Goal: Information Seeking & Learning: Learn about a topic

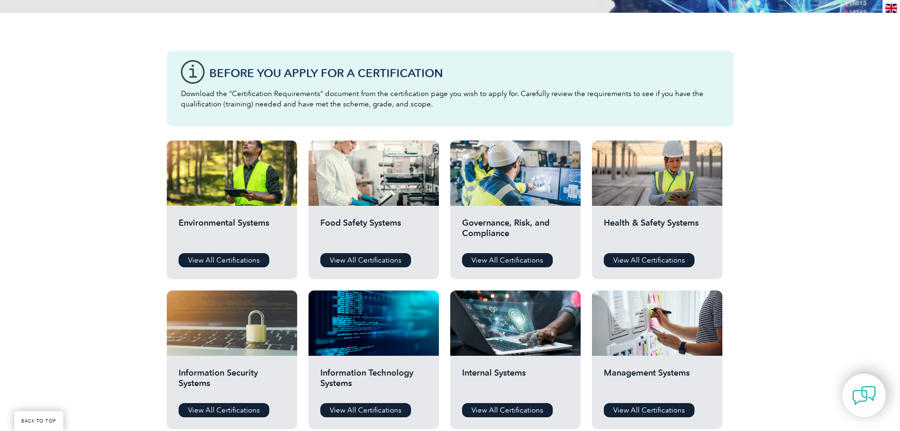
scroll to position [284, 0]
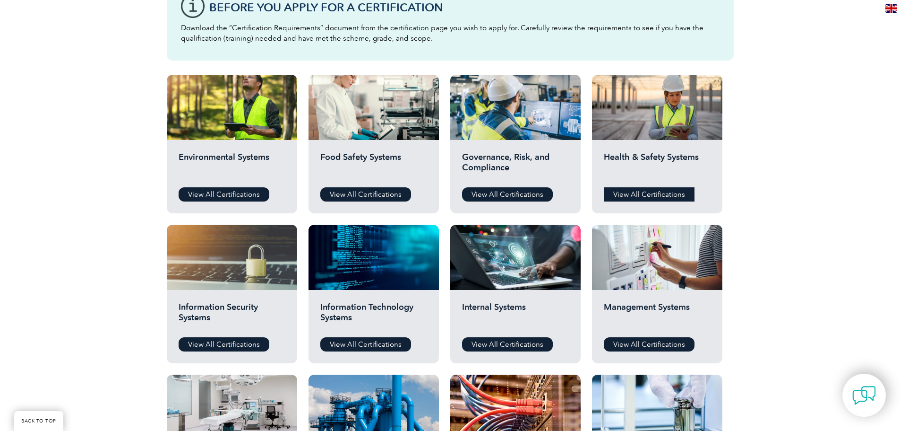
click at [656, 189] on link "View All Certifications" at bounding box center [649, 194] width 91 height 14
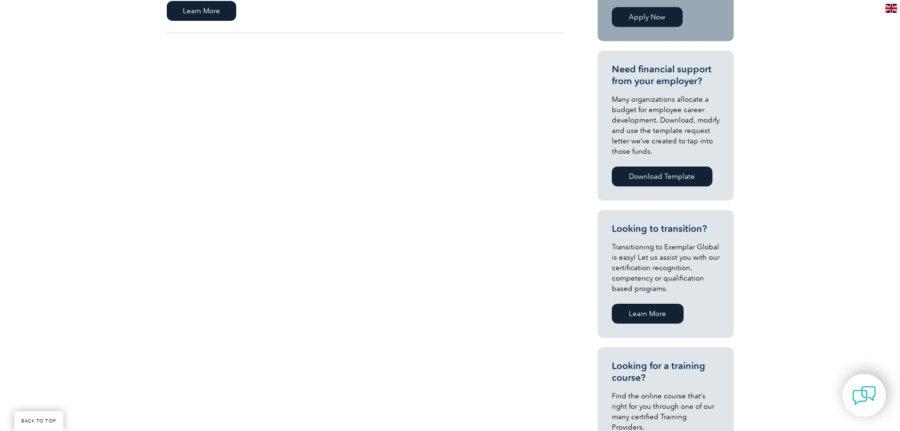
scroll to position [385, 0]
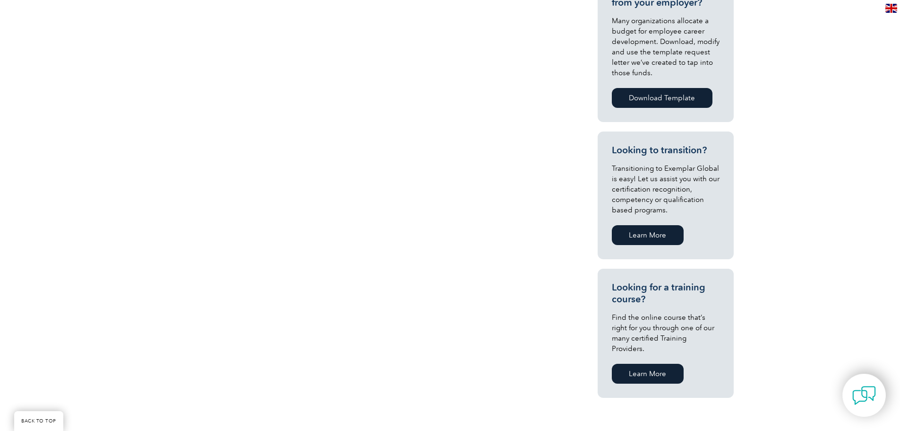
click at [645, 363] on link "Learn More" at bounding box center [648, 373] width 72 height 20
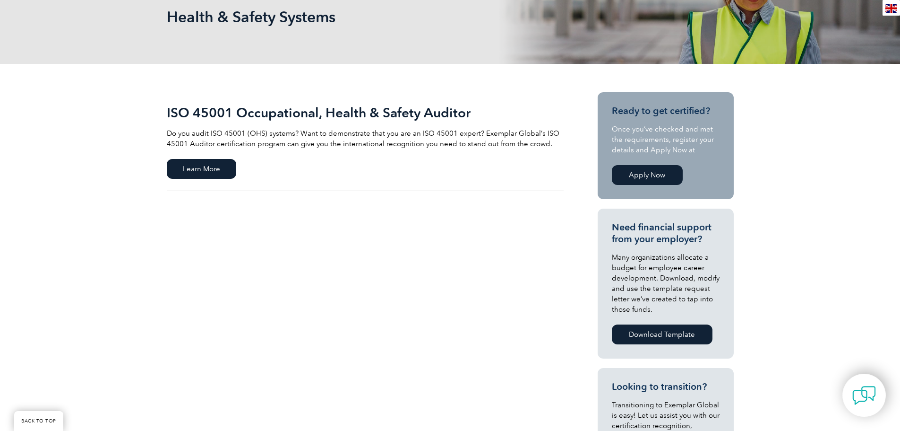
scroll to position [0, 0]
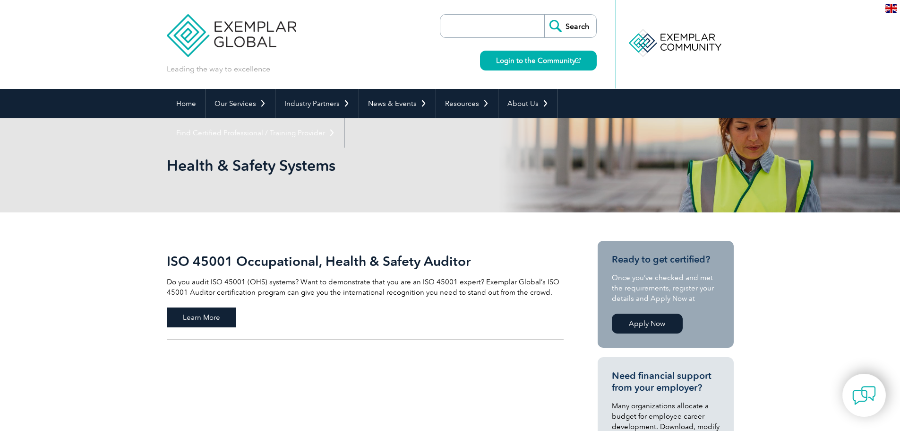
click at [192, 311] on span "Learn More" at bounding box center [201, 317] width 69 height 20
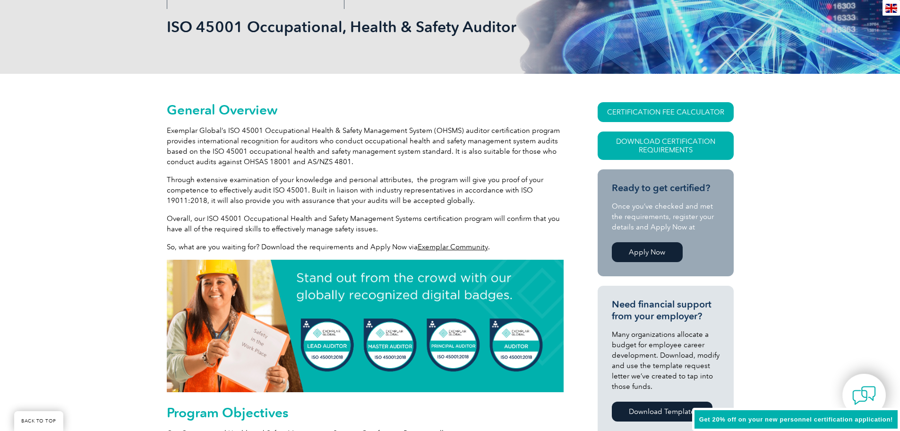
scroll to position [142, 0]
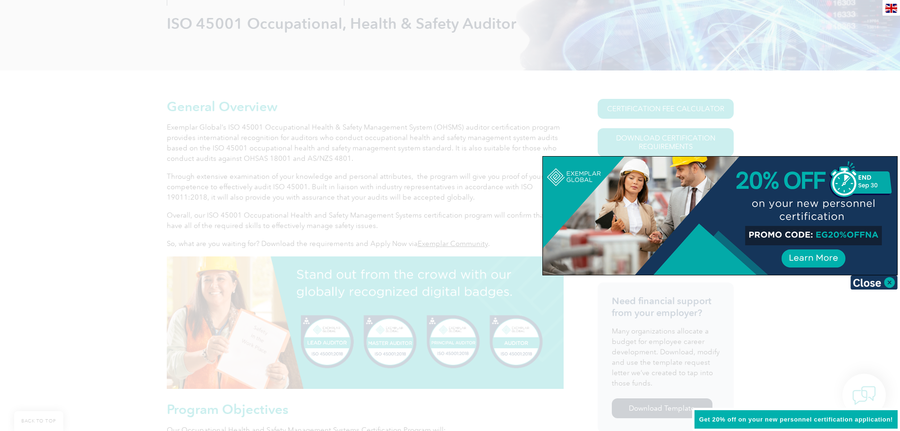
click at [802, 122] on div at bounding box center [450, 215] width 900 height 431
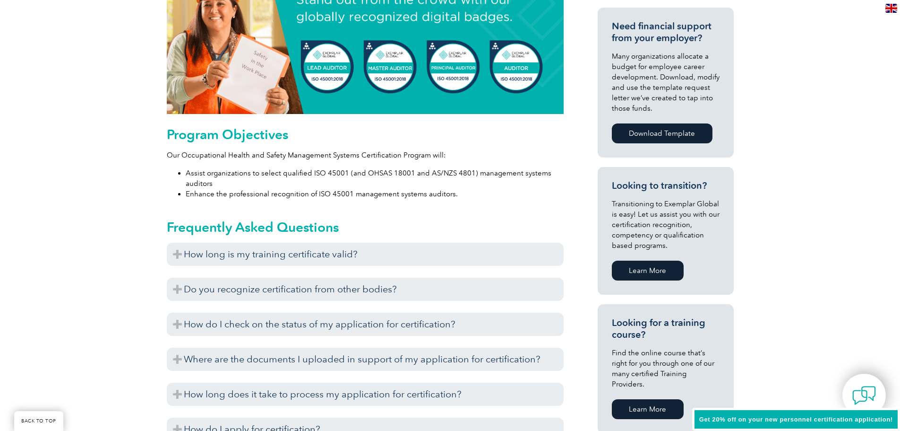
scroll to position [425, 0]
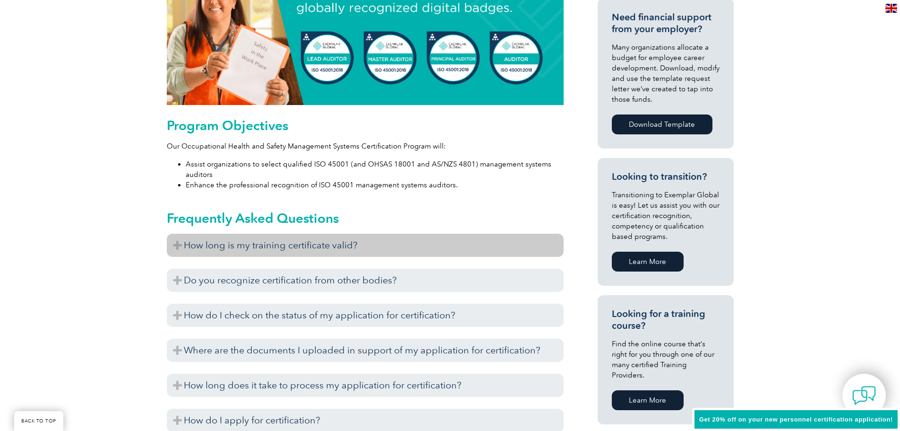
click at [176, 241] on h3 "How long is my training certificate valid?" at bounding box center [365, 244] width 397 height 23
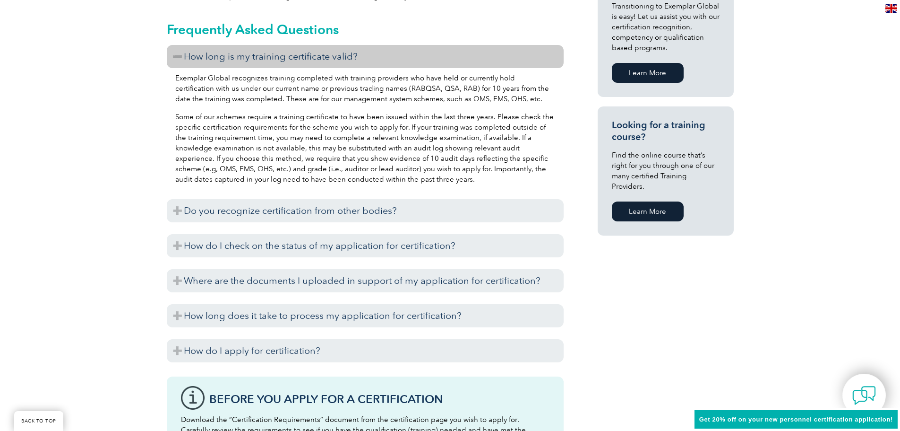
scroll to position [614, 0]
click at [180, 53] on h3 "How long is my training certificate valid?" at bounding box center [365, 55] width 397 height 23
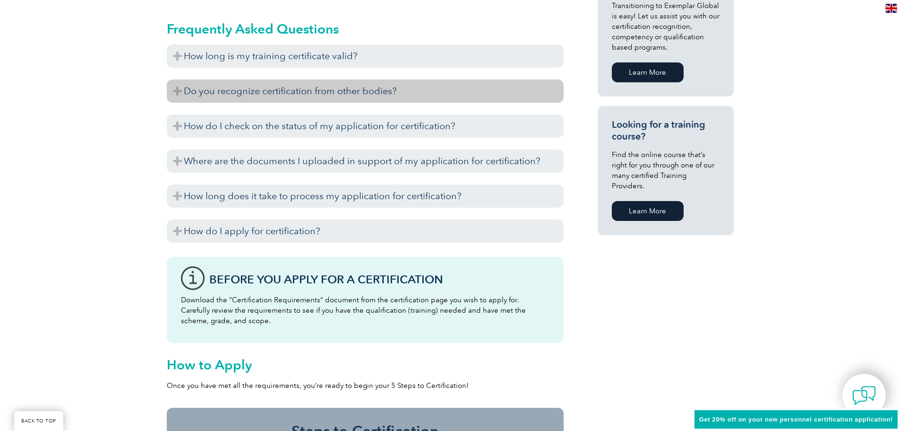
click at [177, 86] on h3 "Do you recognize certification from other bodies?" at bounding box center [365, 90] width 397 height 23
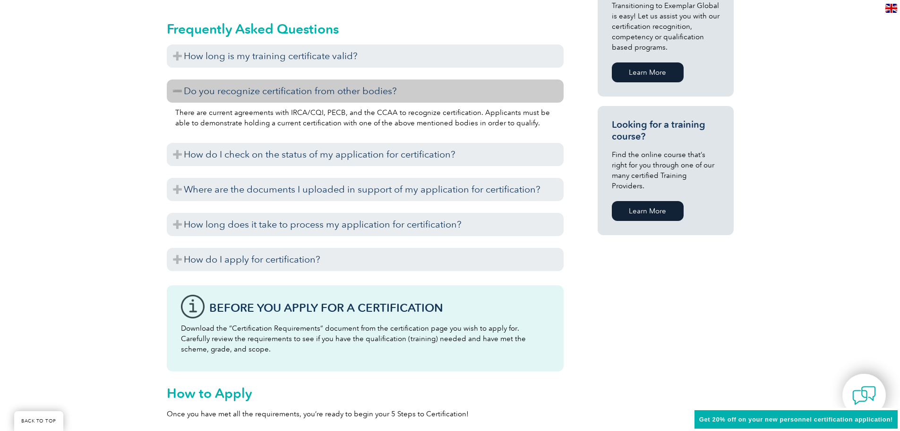
click at [177, 86] on h3 "Do you recognize certification from other bodies?" at bounding box center [365, 90] width 397 height 23
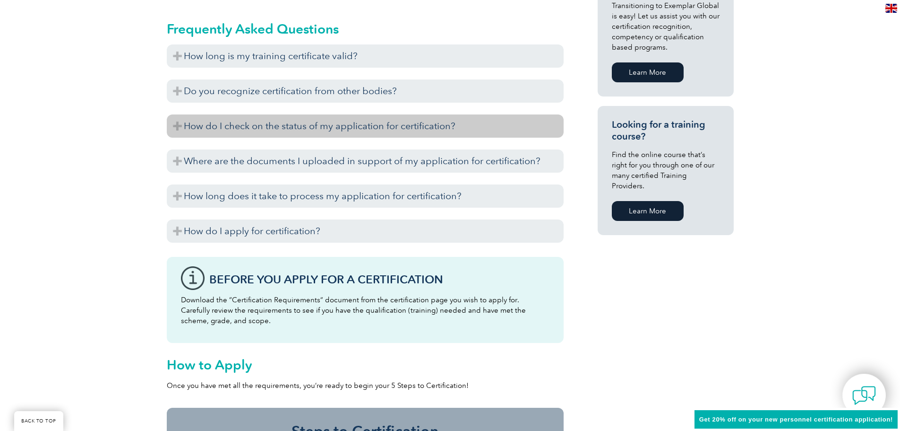
click at [180, 121] on h3 "How do I check on the status of my application for certification?" at bounding box center [365, 125] width 397 height 23
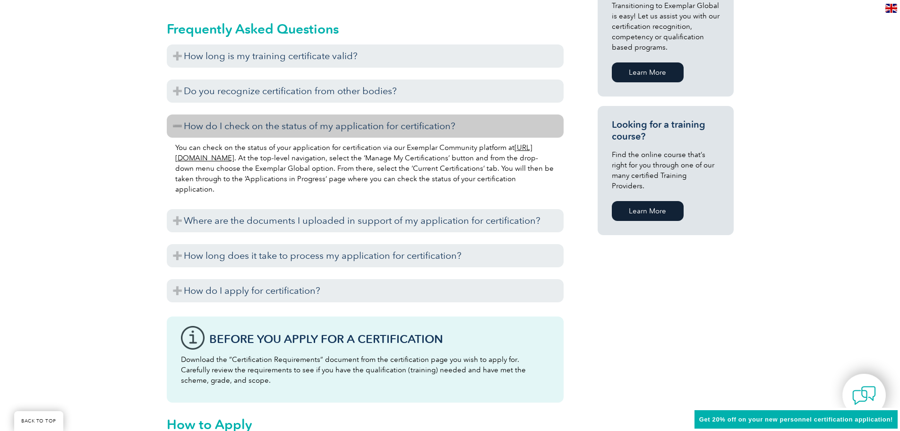
click at [180, 121] on h3 "How do I check on the status of my application for certification?" at bounding box center [365, 125] width 397 height 23
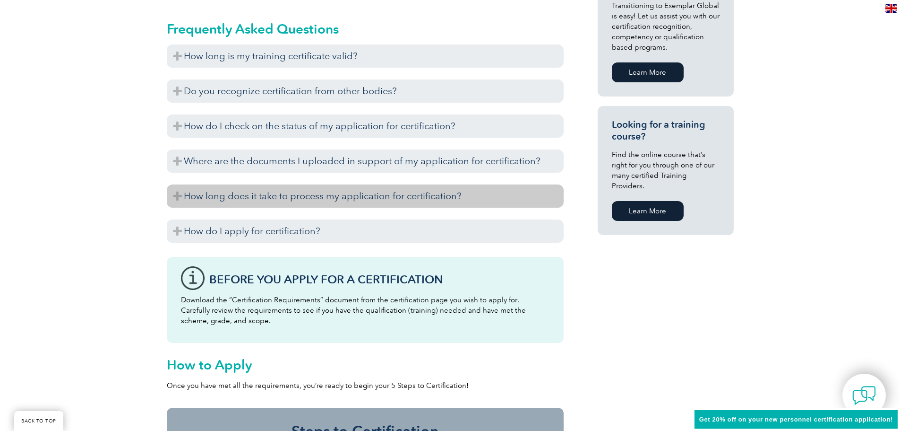
click at [179, 194] on h3 "How long does it take to process my application for certification?" at bounding box center [365, 195] width 397 height 23
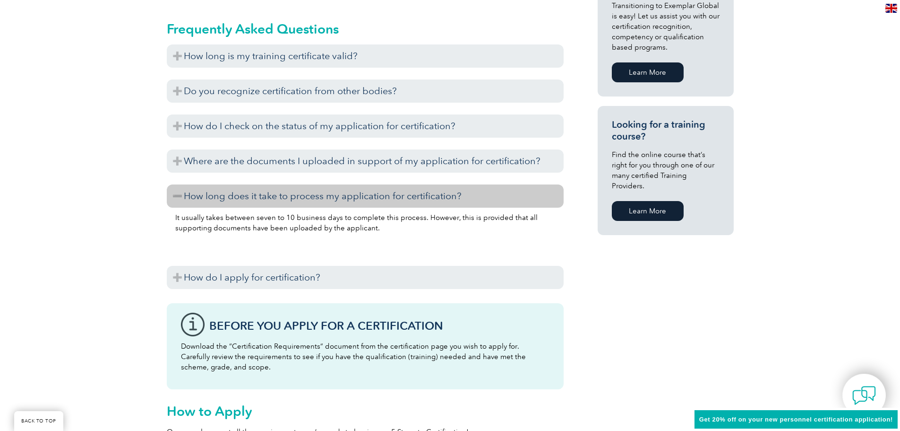
click at [179, 194] on h3 "How long does it take to process my application for certification?" at bounding box center [365, 195] width 397 height 23
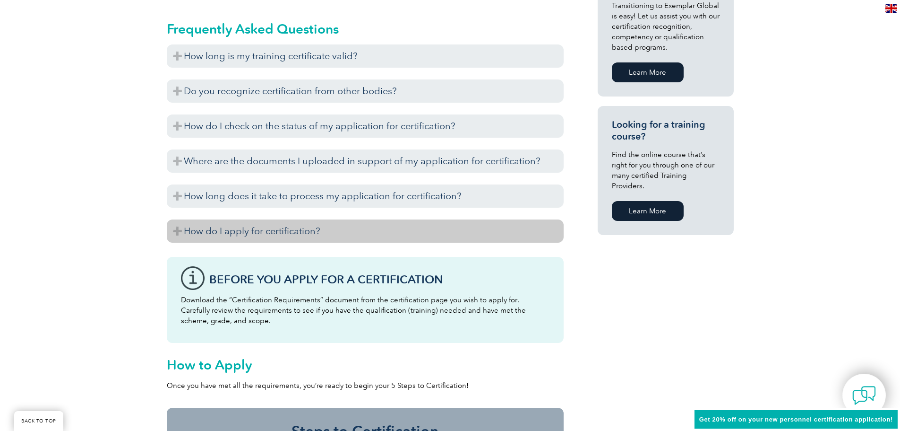
click at [178, 232] on h3 "How do I apply for certification?" at bounding box center [365, 230] width 397 height 23
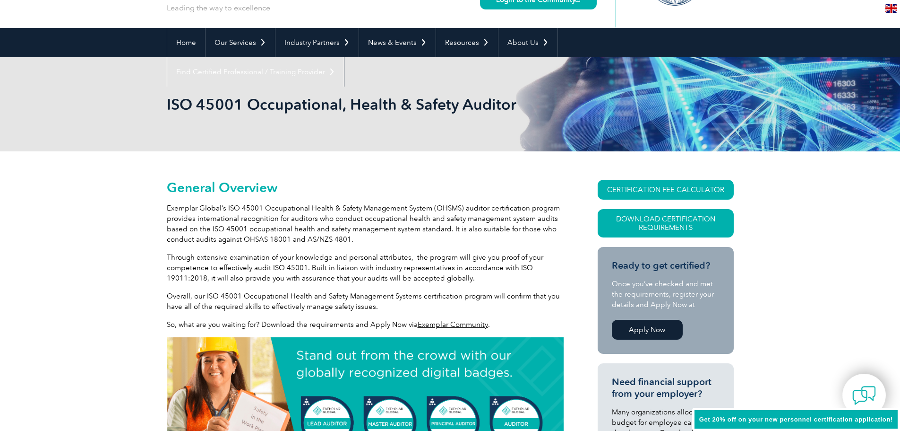
scroll to position [0, 0]
